Goal: Task Accomplishment & Management: Use online tool/utility

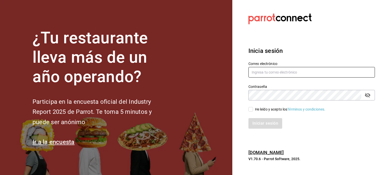
type input "[EMAIL_ADDRESS][DOMAIN_NAME]"
click at [250, 111] on input "He leído y acepto los Términos y condiciones." at bounding box center [250, 109] width 5 height 5
checkbox input "true"
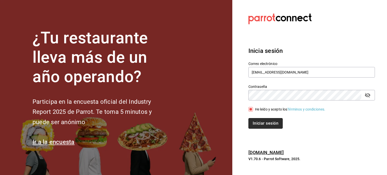
click at [257, 124] on button "Iniciar sesión" at bounding box center [265, 123] width 34 height 11
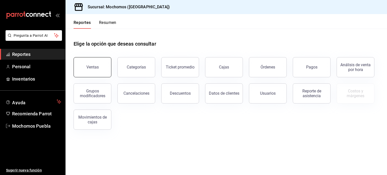
click at [90, 63] on button "Ventas" at bounding box center [93, 67] width 38 height 20
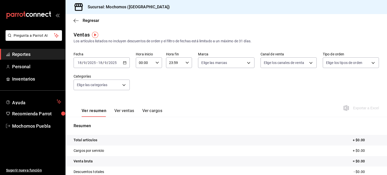
click at [124, 64] on \(Stroke\) "button" at bounding box center [124, 62] width 3 height 3
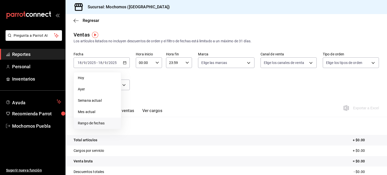
click at [91, 118] on li "Rango de fechas" at bounding box center [97, 123] width 47 height 11
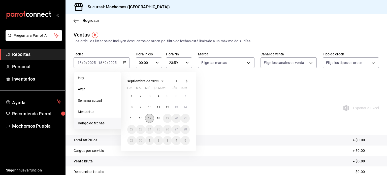
click at [148, 118] on abbr "17" at bounding box center [149, 119] width 3 height 4
click at [154, 119] on button "18" at bounding box center [158, 118] width 9 height 9
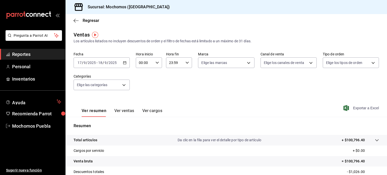
click at [349, 110] on span "Exportar a Excel" at bounding box center [361, 108] width 35 height 6
click at [126, 65] on div "2025-09-17 17 / 9 / 2025 - 2025-09-18 18 / 9 / 2025" at bounding box center [102, 62] width 56 height 11
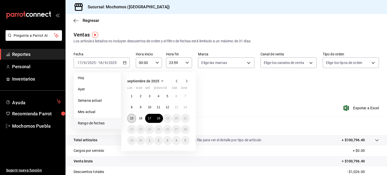
click at [131, 116] on button "15" at bounding box center [131, 118] width 9 height 9
click at [160, 121] on button "18" at bounding box center [158, 118] width 9 height 9
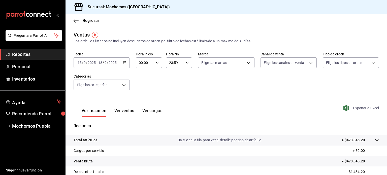
click at [346, 108] on span "Exportar a Excel" at bounding box center [361, 108] width 35 height 6
